Goal: Information Seeking & Learning: Learn about a topic

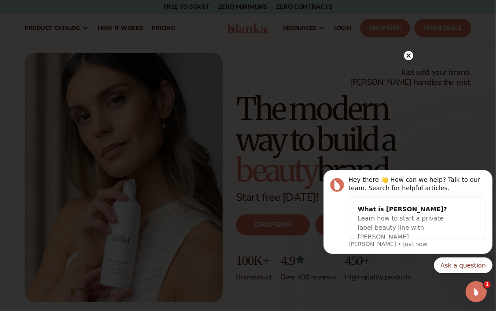
click at [409, 57] on icon at bounding box center [408, 55] width 4 height 4
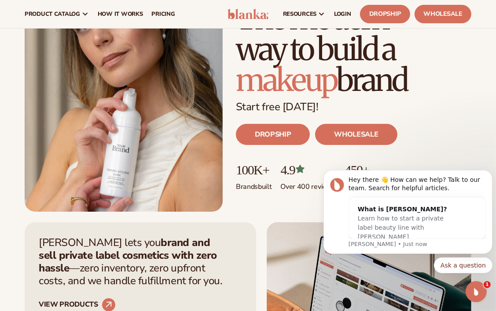
scroll to position [90, 0]
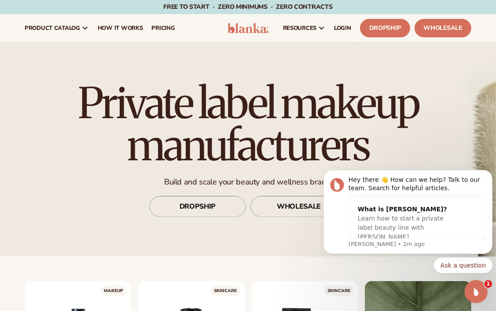
click at [474, 292] on icon "Open Intercom Messenger" at bounding box center [475, 291] width 15 height 15
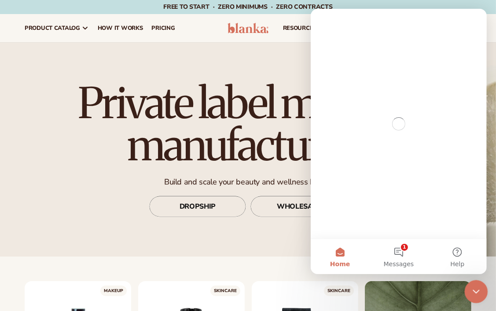
click at [474, 292] on icon "Close Intercom Messenger" at bounding box center [474, 290] width 11 height 11
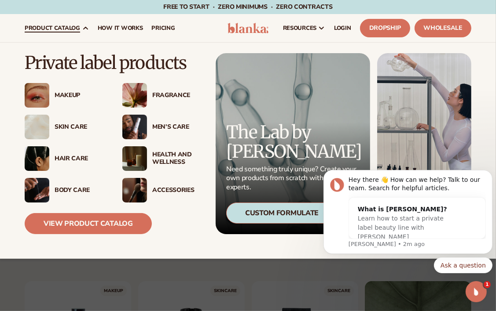
click at [40, 91] on img at bounding box center [37, 95] width 25 height 25
click at [58, 129] on div "Skin Care" at bounding box center [80, 127] width 50 height 7
click at [45, 155] on img at bounding box center [37, 158] width 25 height 25
click at [106, 218] on link "View Product Catalog" at bounding box center [88, 223] width 127 height 21
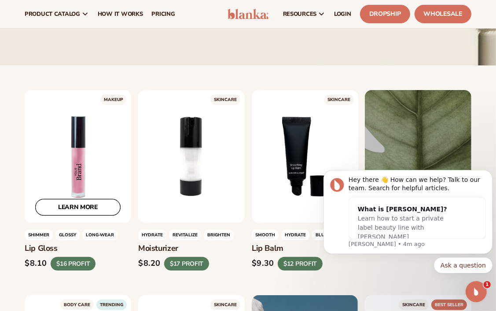
click at [78, 206] on link "LEARN MORE" at bounding box center [77, 208] width 85 height 17
